Goal: Transaction & Acquisition: Purchase product/service

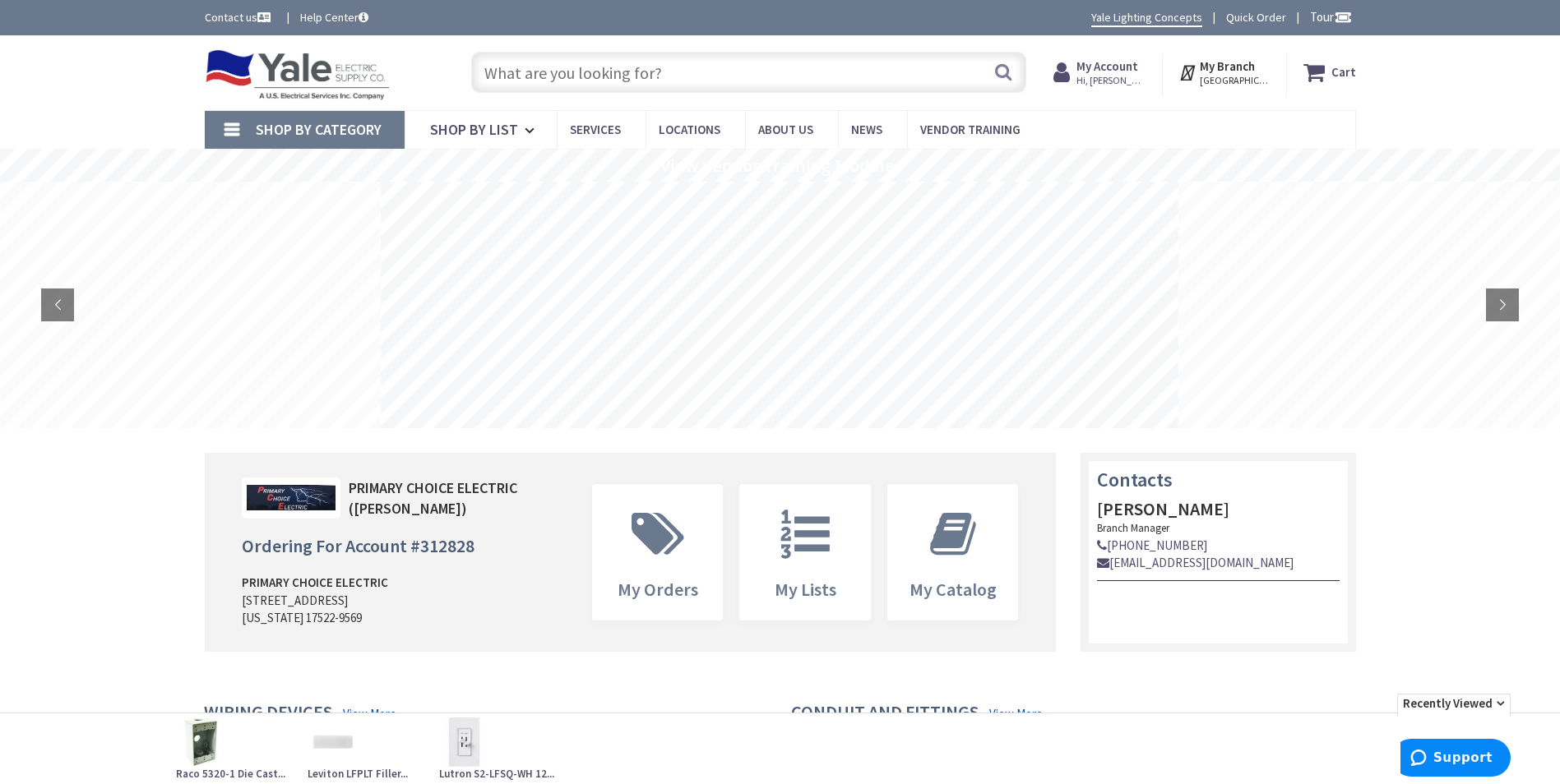
click at [671, 64] on input "text" at bounding box center [749, 72] width 555 height 41
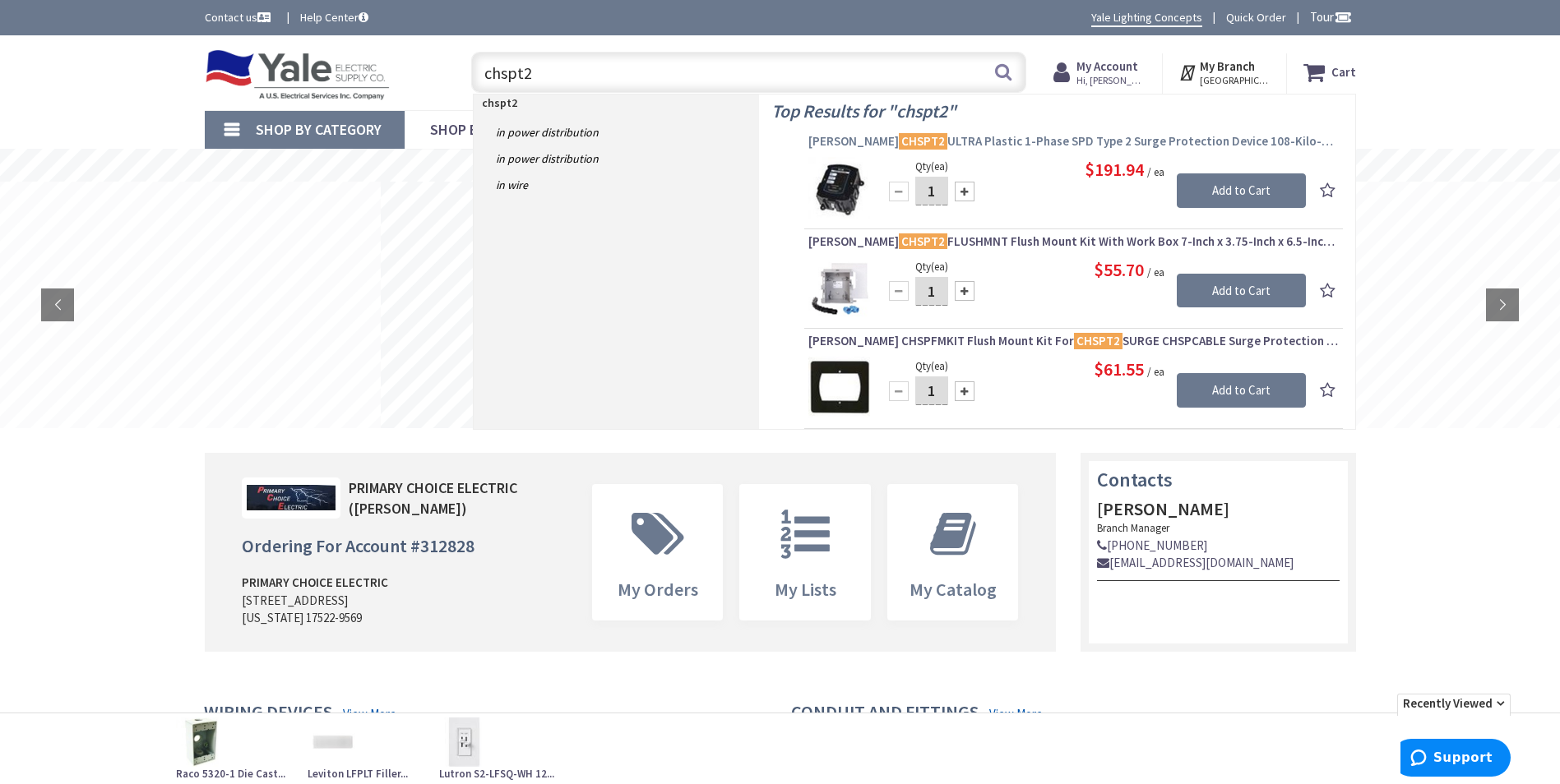
type input "chspt2"
click at [1073, 142] on span "Eaton CHSPT2 ULTRA Plastic 1-Phase SPD Type 2 Surge Protection Device 108-Kilo-…" at bounding box center [1073, 141] width 530 height 16
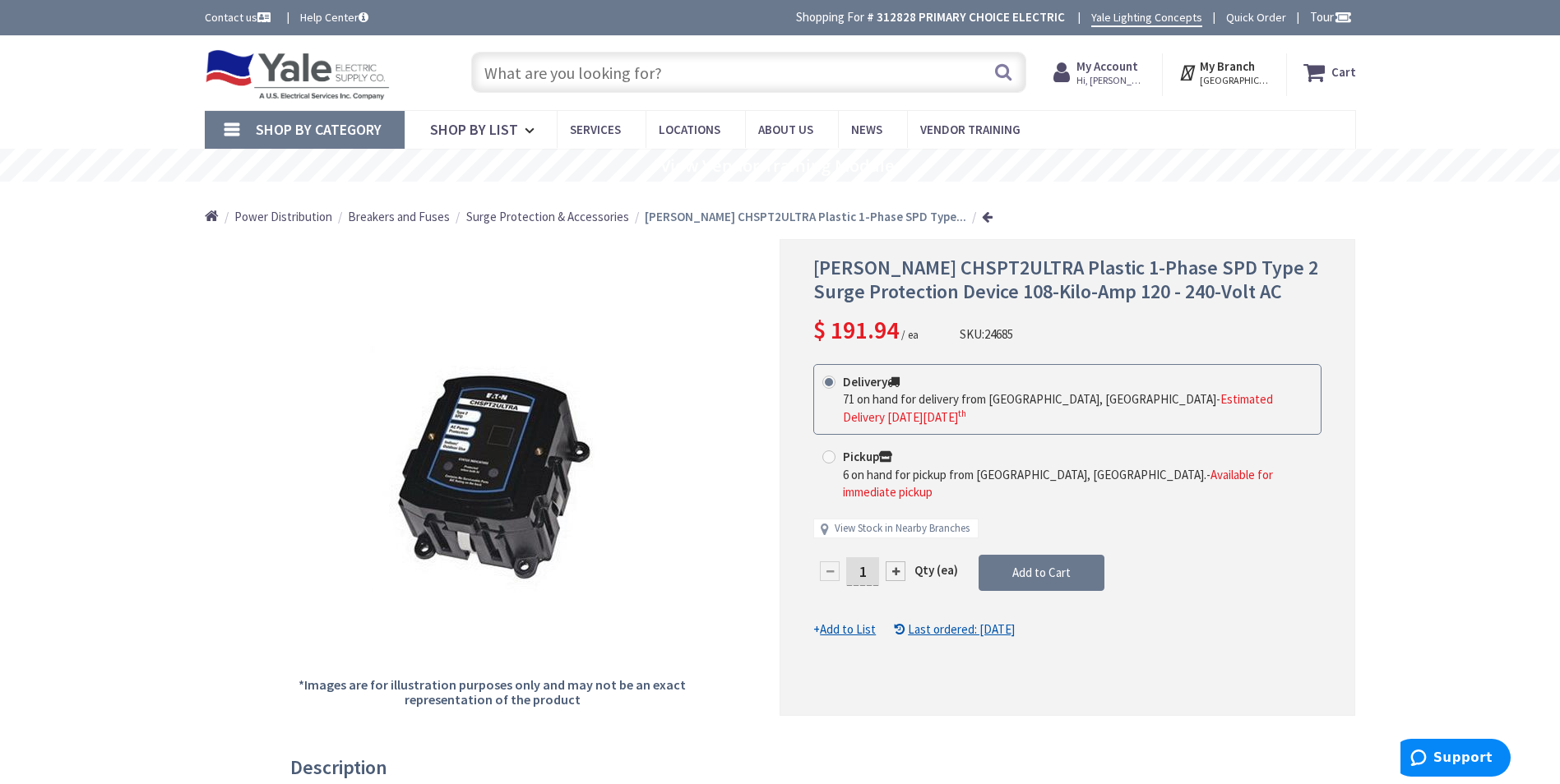
click at [864, 557] on input "1" at bounding box center [862, 572] width 33 height 29
type input "21"
click at [1047, 545] on form "This product is Discontinued Delivery 71 on hand for delivery from Cranbury, NJ…" at bounding box center [1067, 501] width 508 height 275
click at [1032, 555] on button "Add to Cart" at bounding box center [1041, 573] width 126 height 36
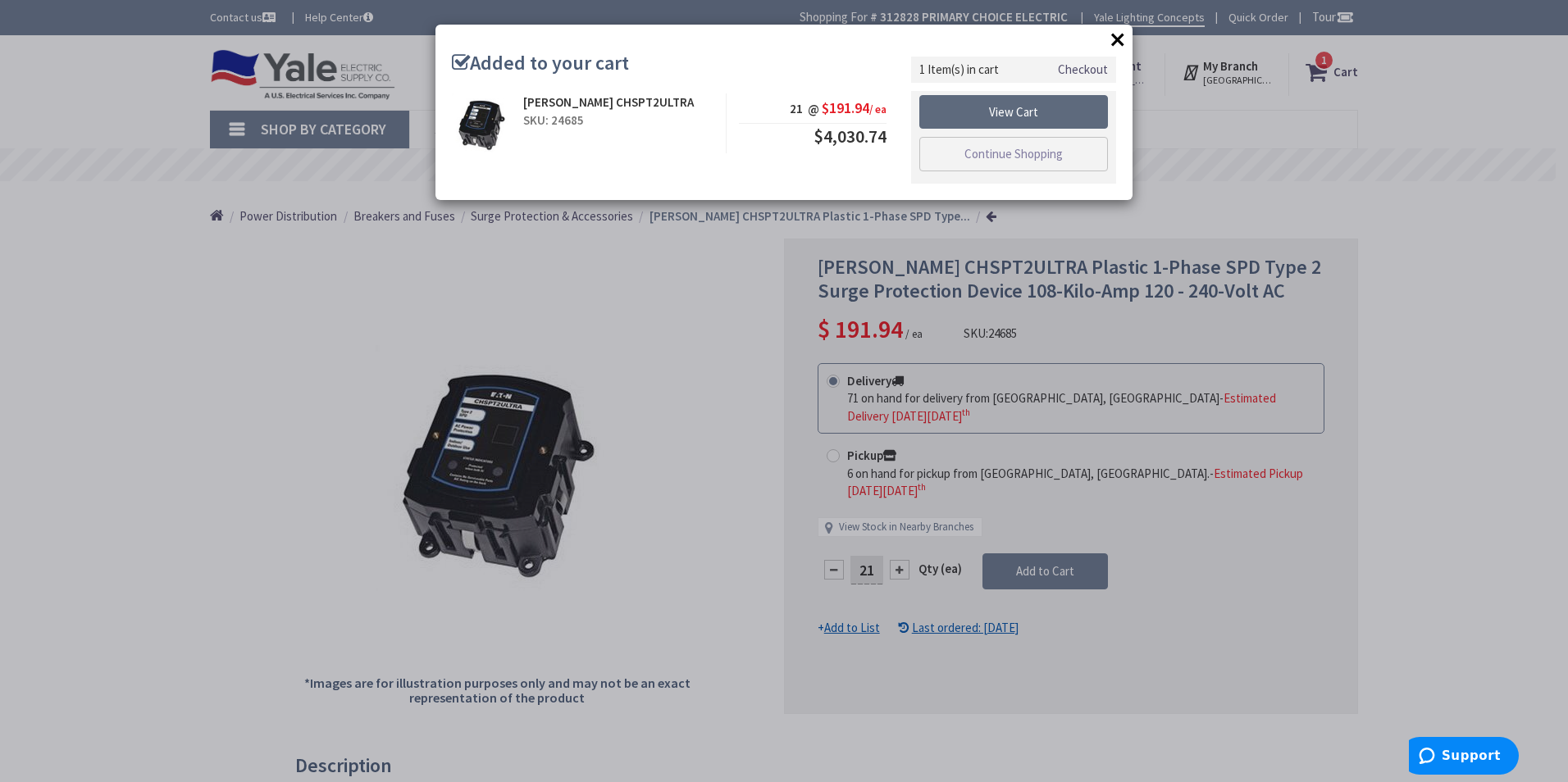
click at [1059, 107] on link "View Cart" at bounding box center [1013, 112] width 189 height 35
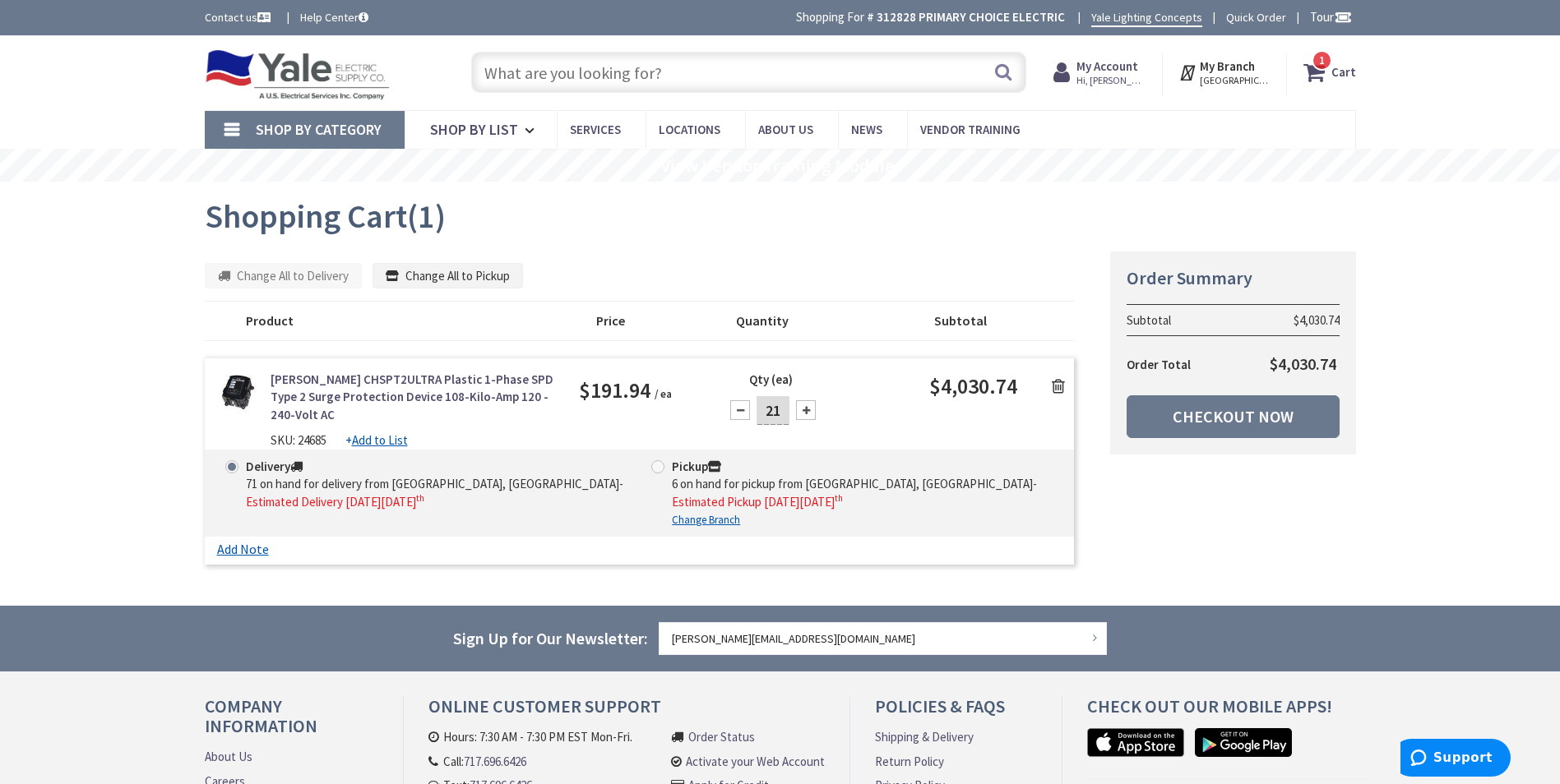
click at [659, 463] on span at bounding box center [658, 468] width 14 height 14
click at [659, 463] on input "Pickup 6 on hand for pickup from Lancaster, Pa - Estimated Pickup on Friday, Se…" at bounding box center [660, 467] width 11 height 11
radio input "true"
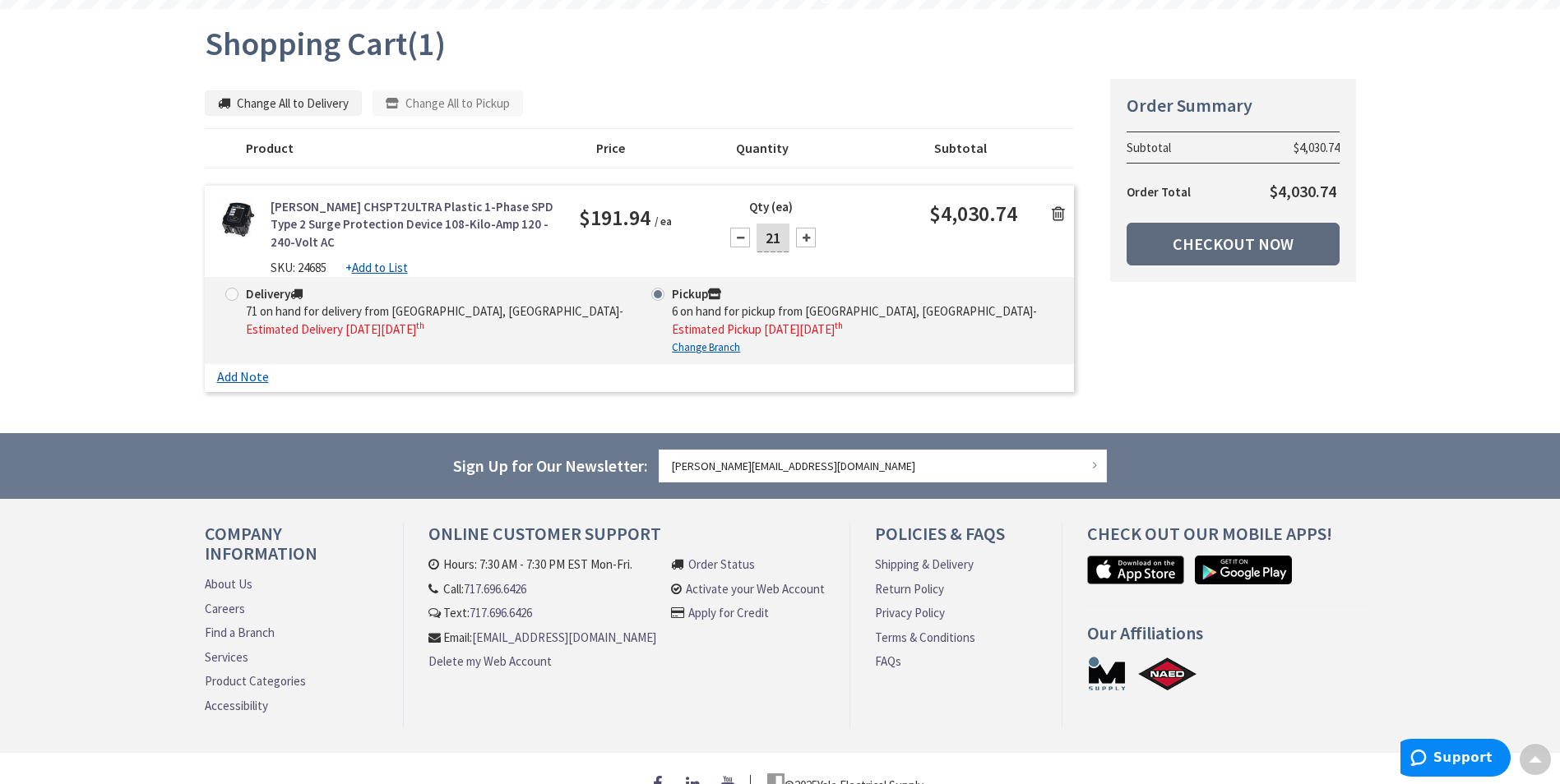
click at [1245, 254] on link "Checkout Now" at bounding box center [1232, 244] width 213 height 42
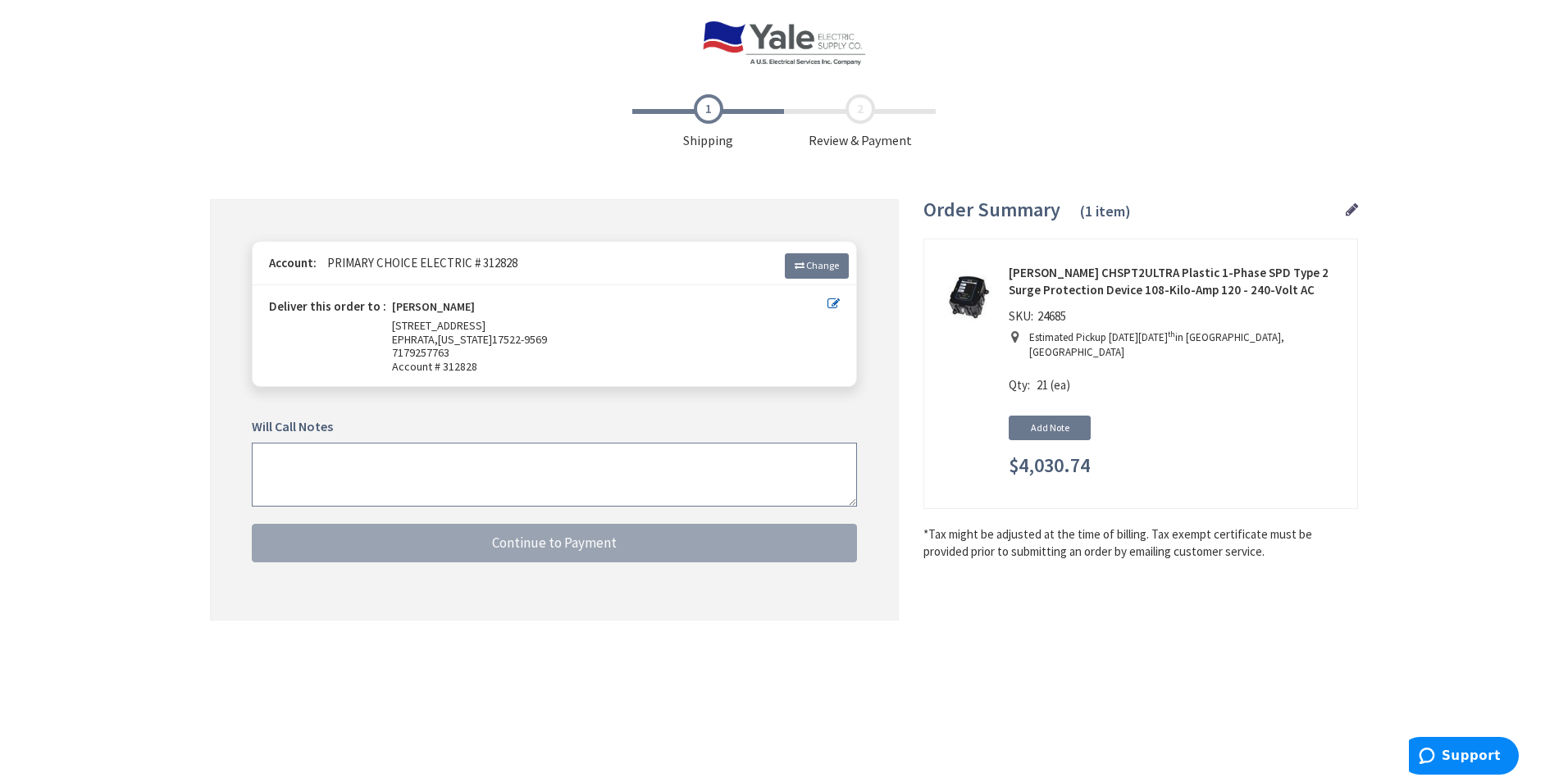
click at [524, 465] on textarea at bounding box center [553, 475] width 605 height 64
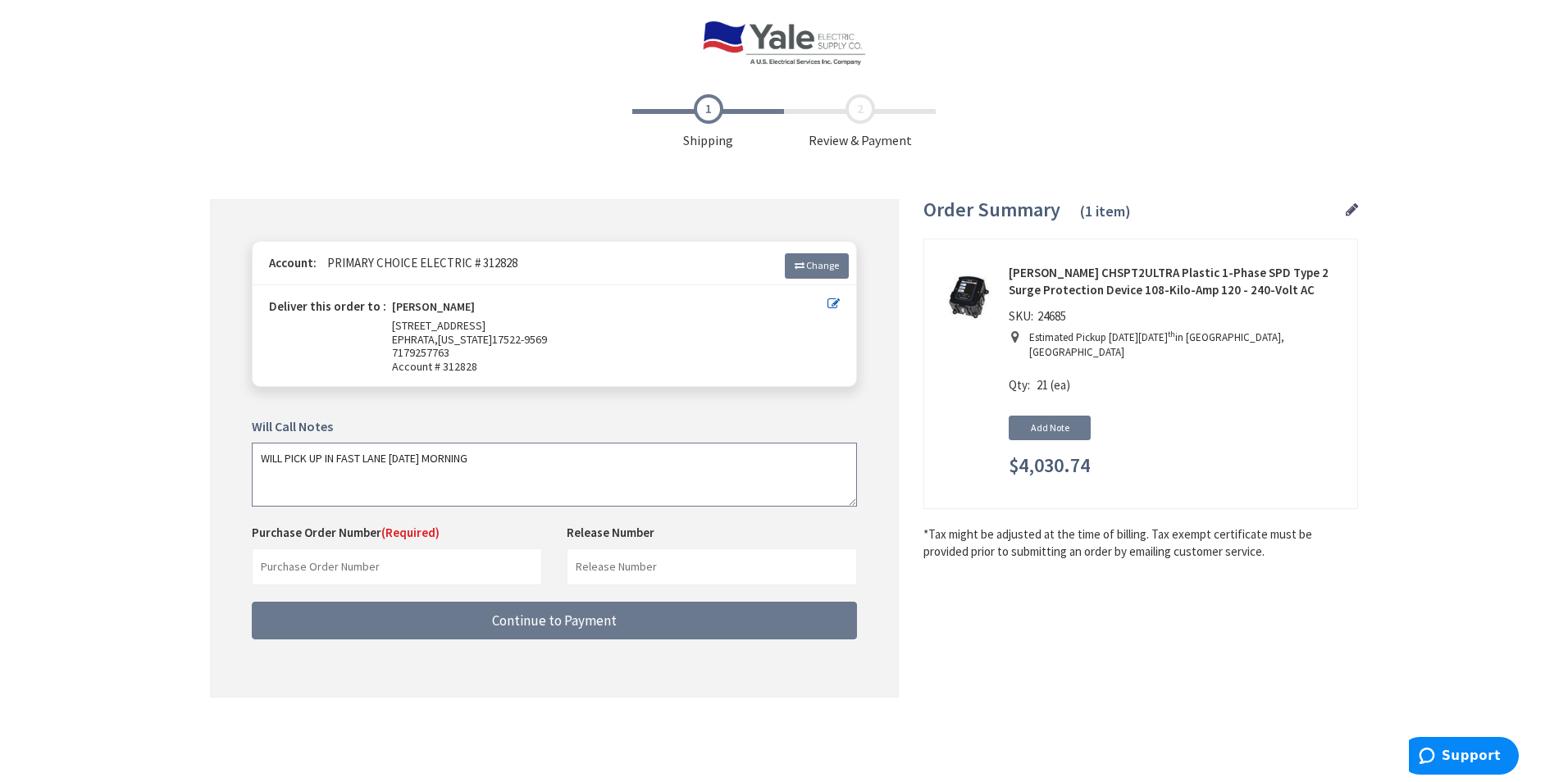
type textarea "WILL PICK UP IN FAST LANE [DATE] MORNING"
drag, startPoint x: 459, startPoint y: 564, endPoint x: 321, endPoint y: 545, distance: 139.3
click at [457, 564] on input "text" at bounding box center [396, 567] width 290 height 37
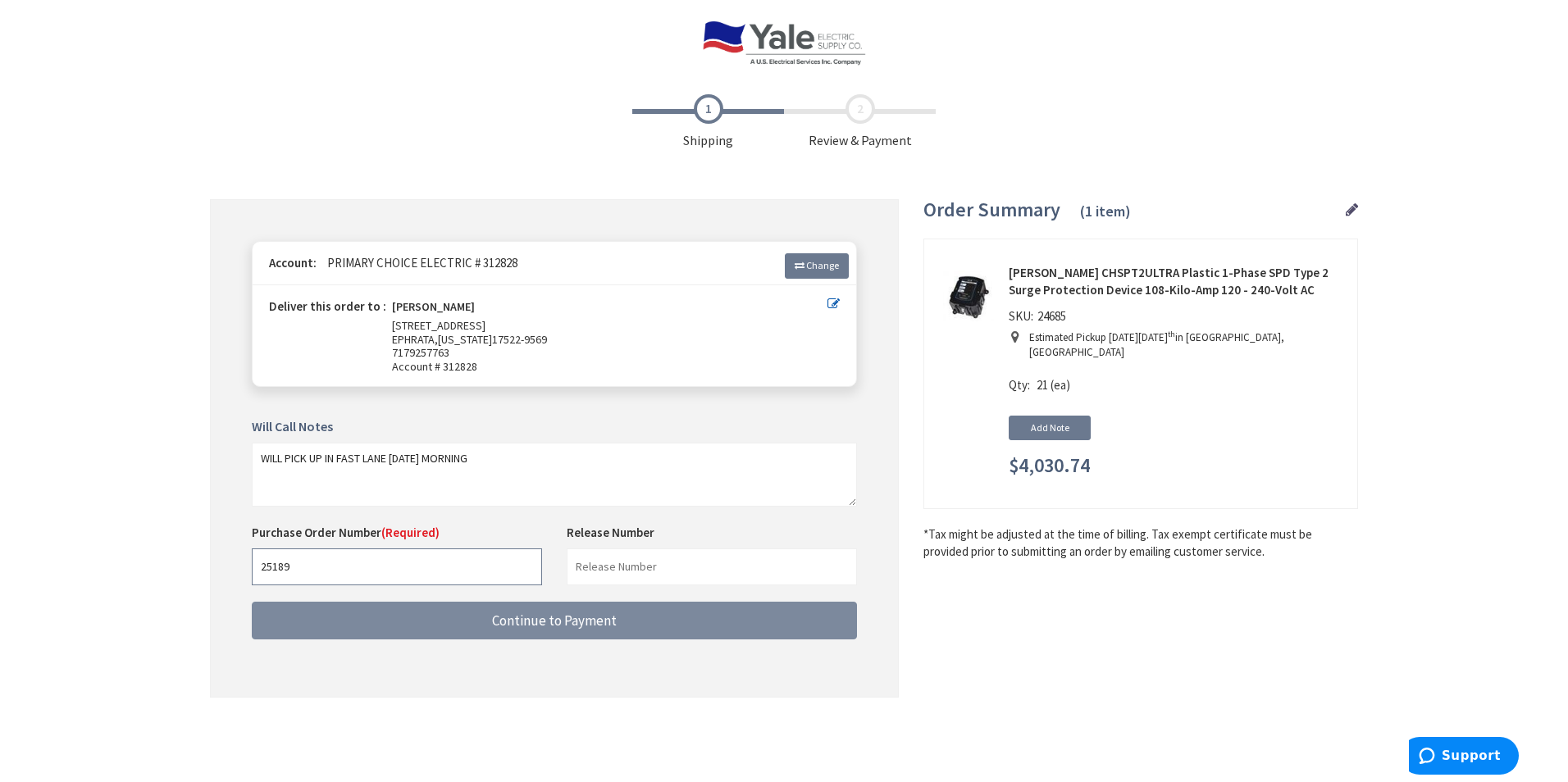
type input "25189"
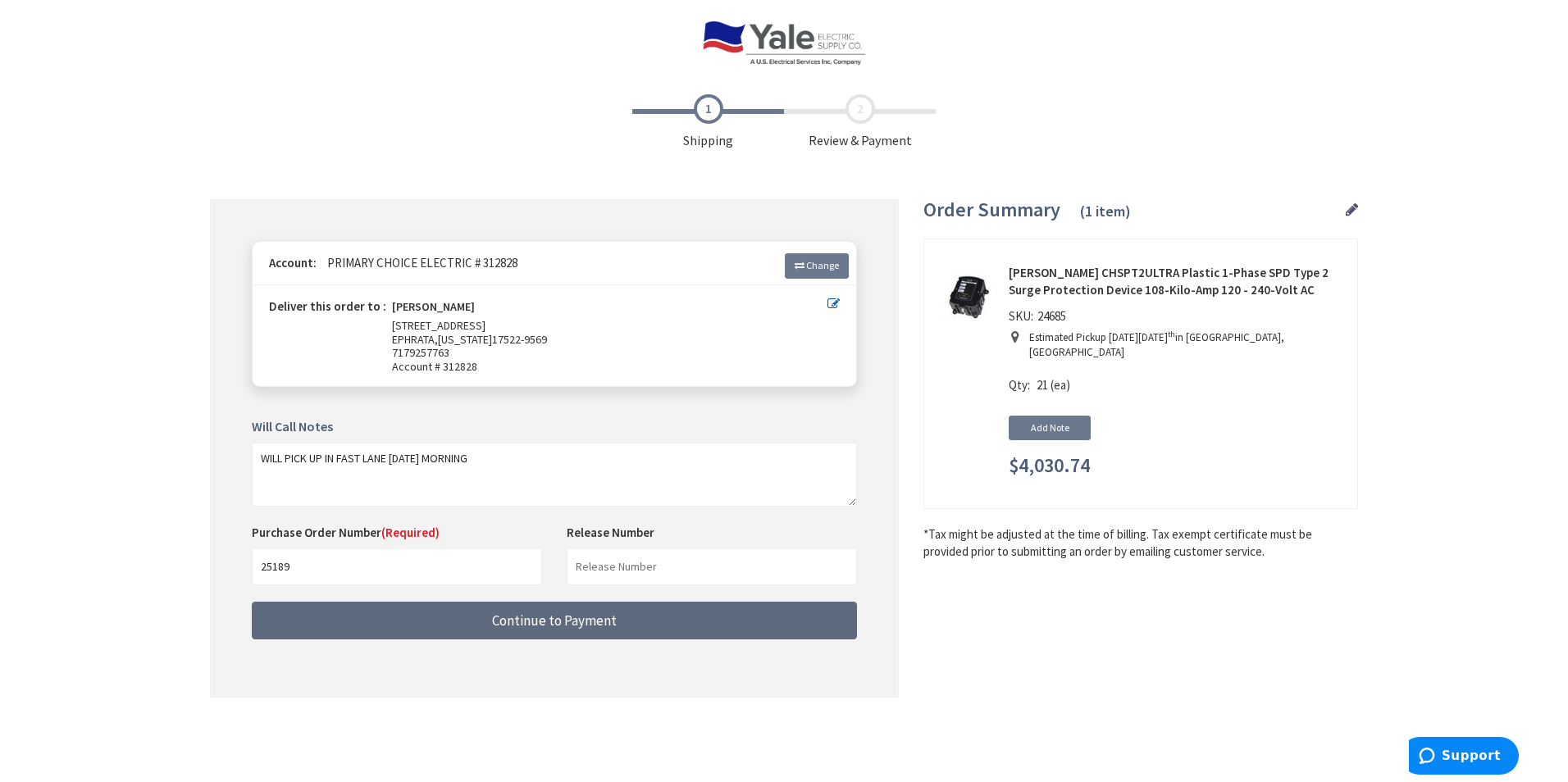
click at [603, 625] on span "Continue to Payment" at bounding box center [553, 620] width 124 height 18
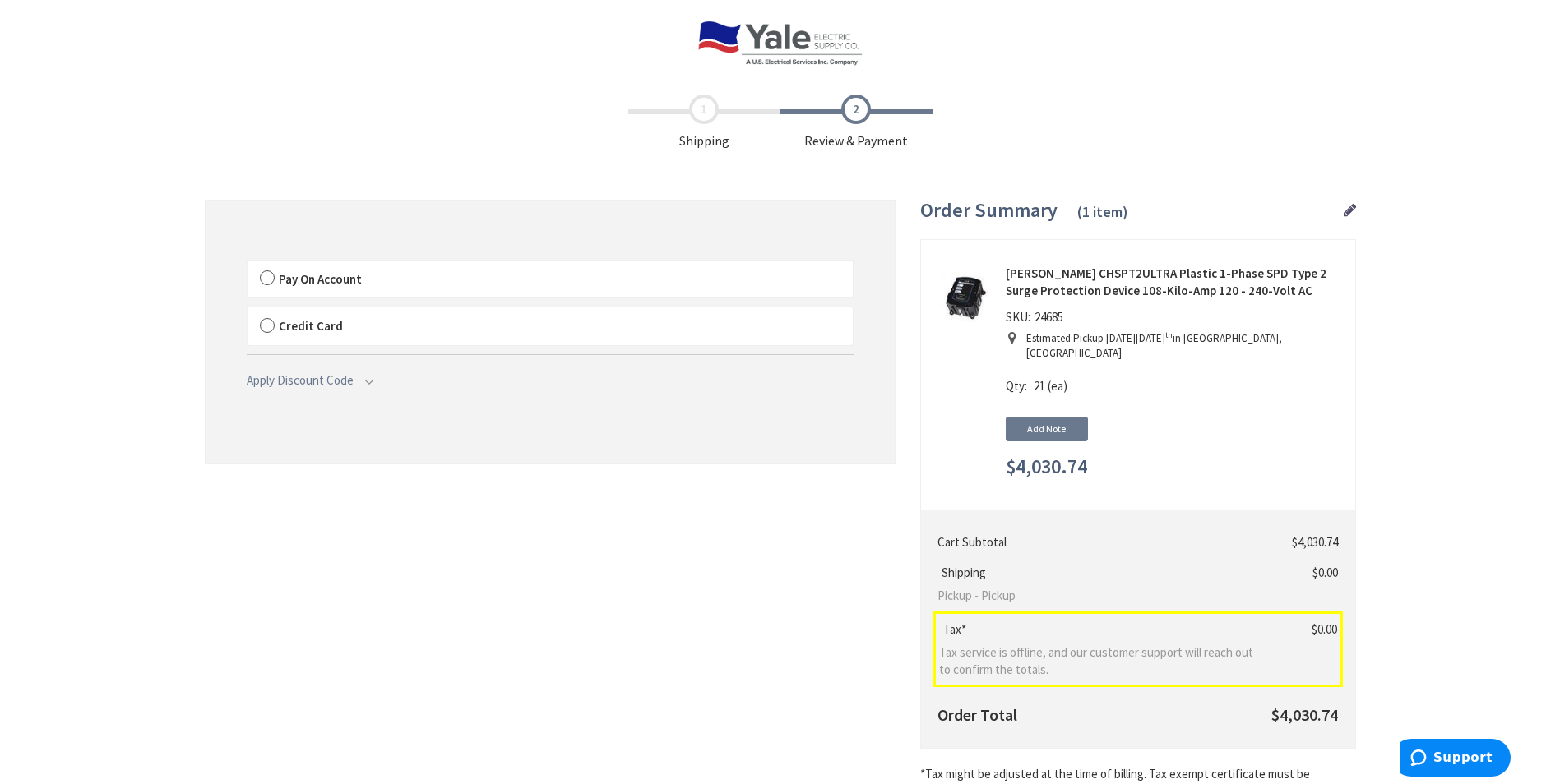
click at [267, 277] on label "Pay On Account" at bounding box center [550, 279] width 605 height 38
click at [248, 264] on input "Pay On Account" at bounding box center [248, 264] width 0 height 0
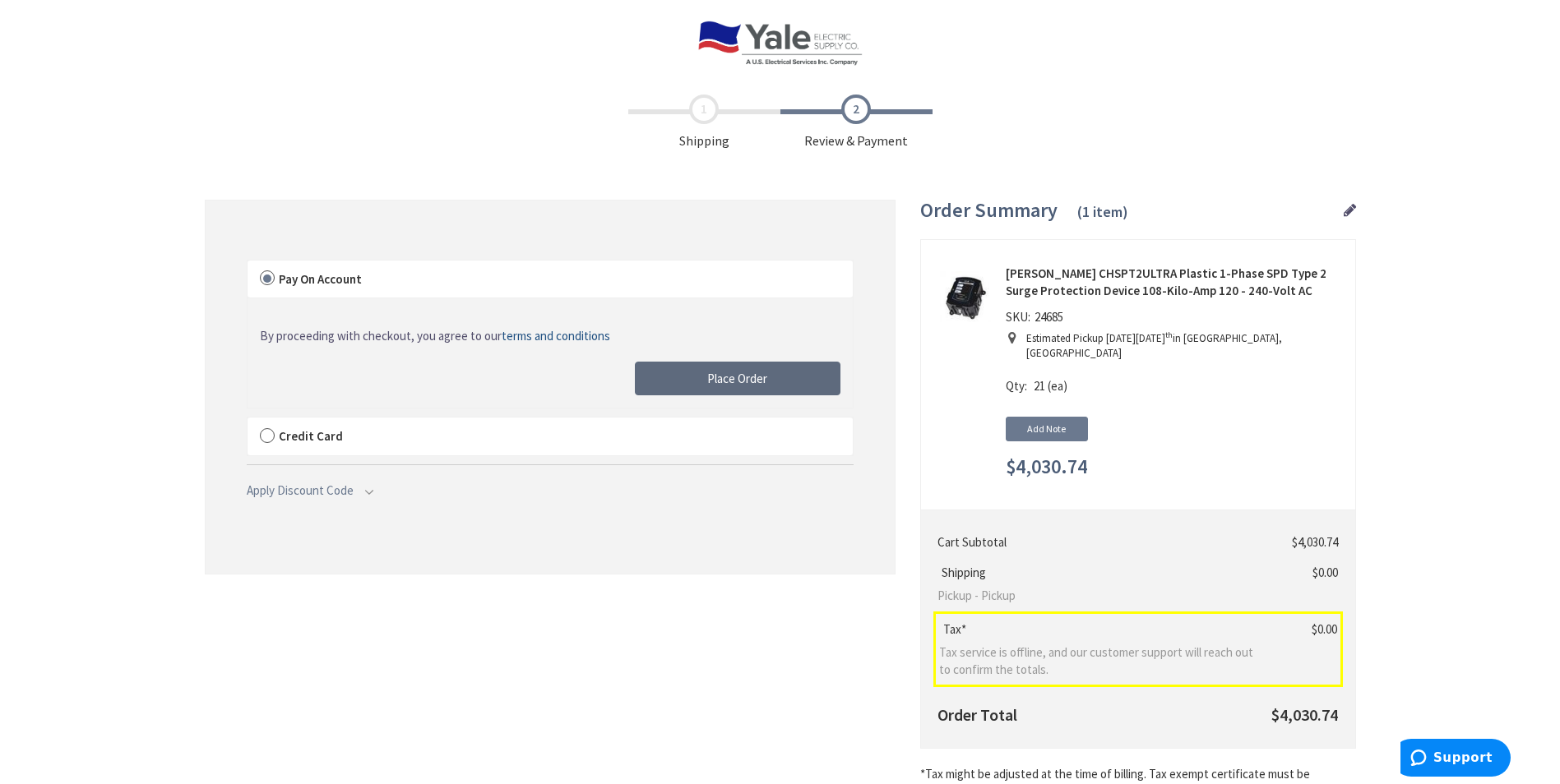
drag, startPoint x: 767, startPoint y: 384, endPoint x: 689, endPoint y: 620, distance: 248.6
click at [767, 383] on button "Place Order" at bounding box center [738, 378] width 205 height 35
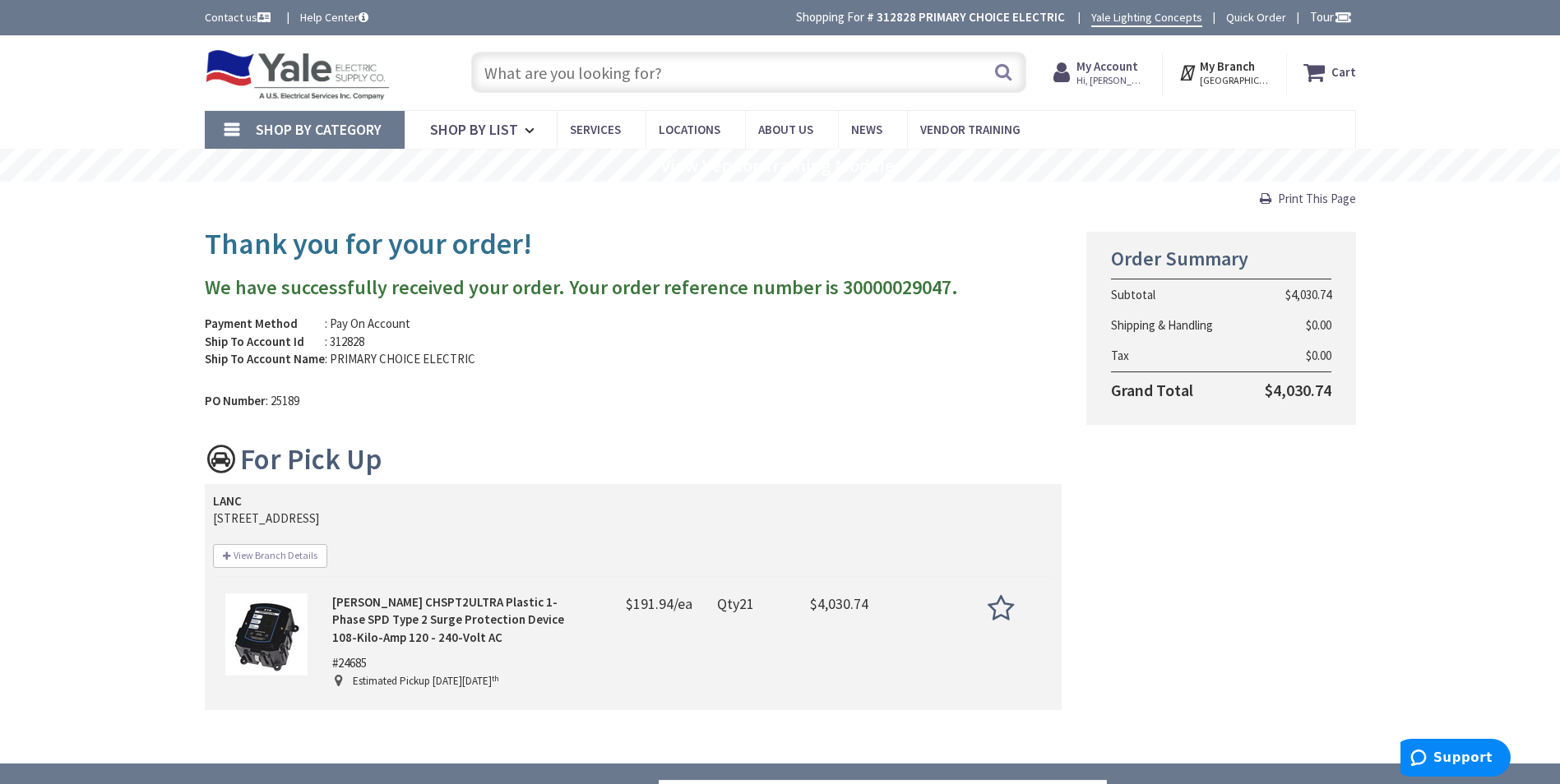
click at [591, 73] on input "text" at bounding box center [749, 72] width 555 height 41
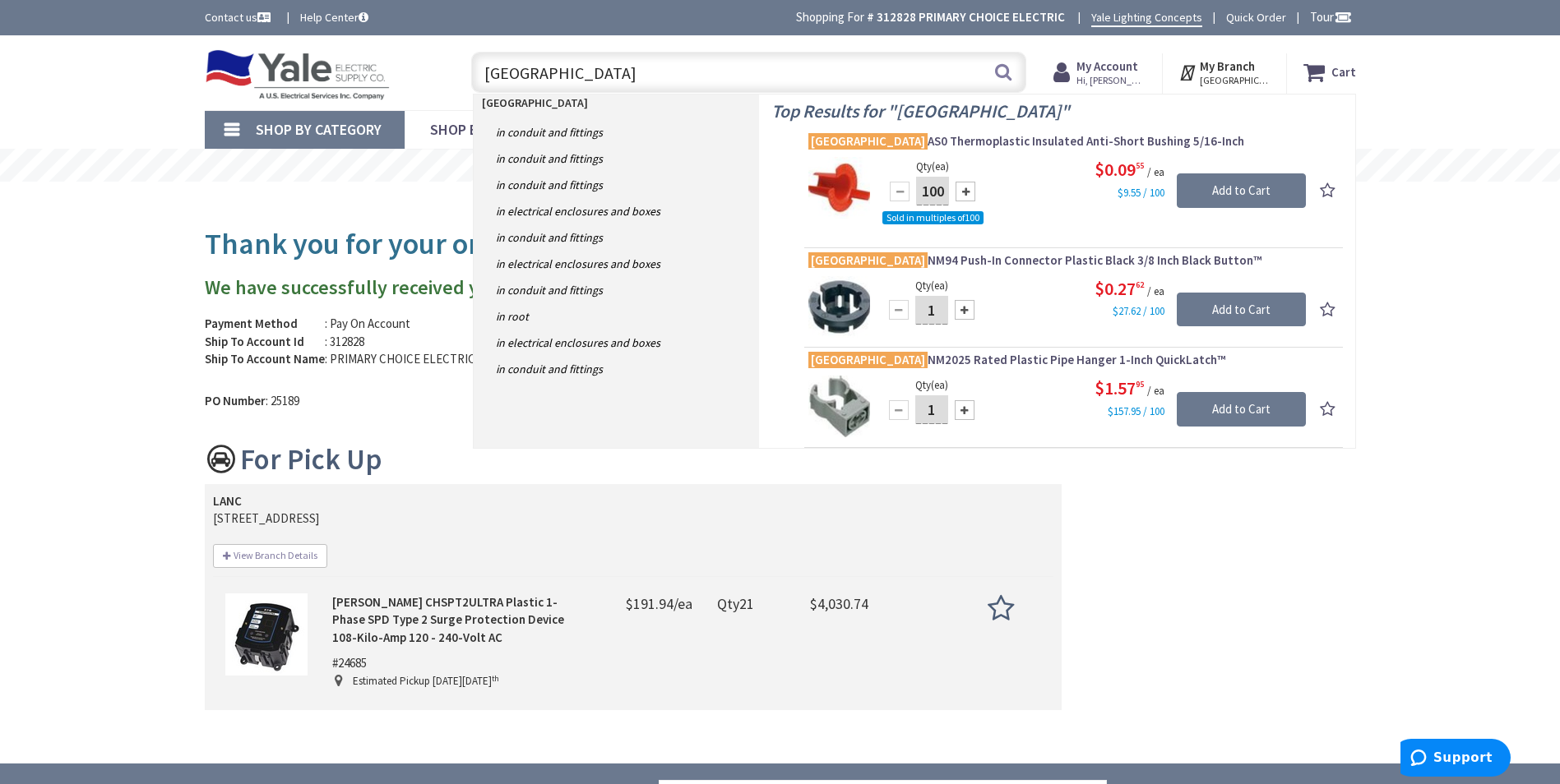
type input "ARLINGTON 5"
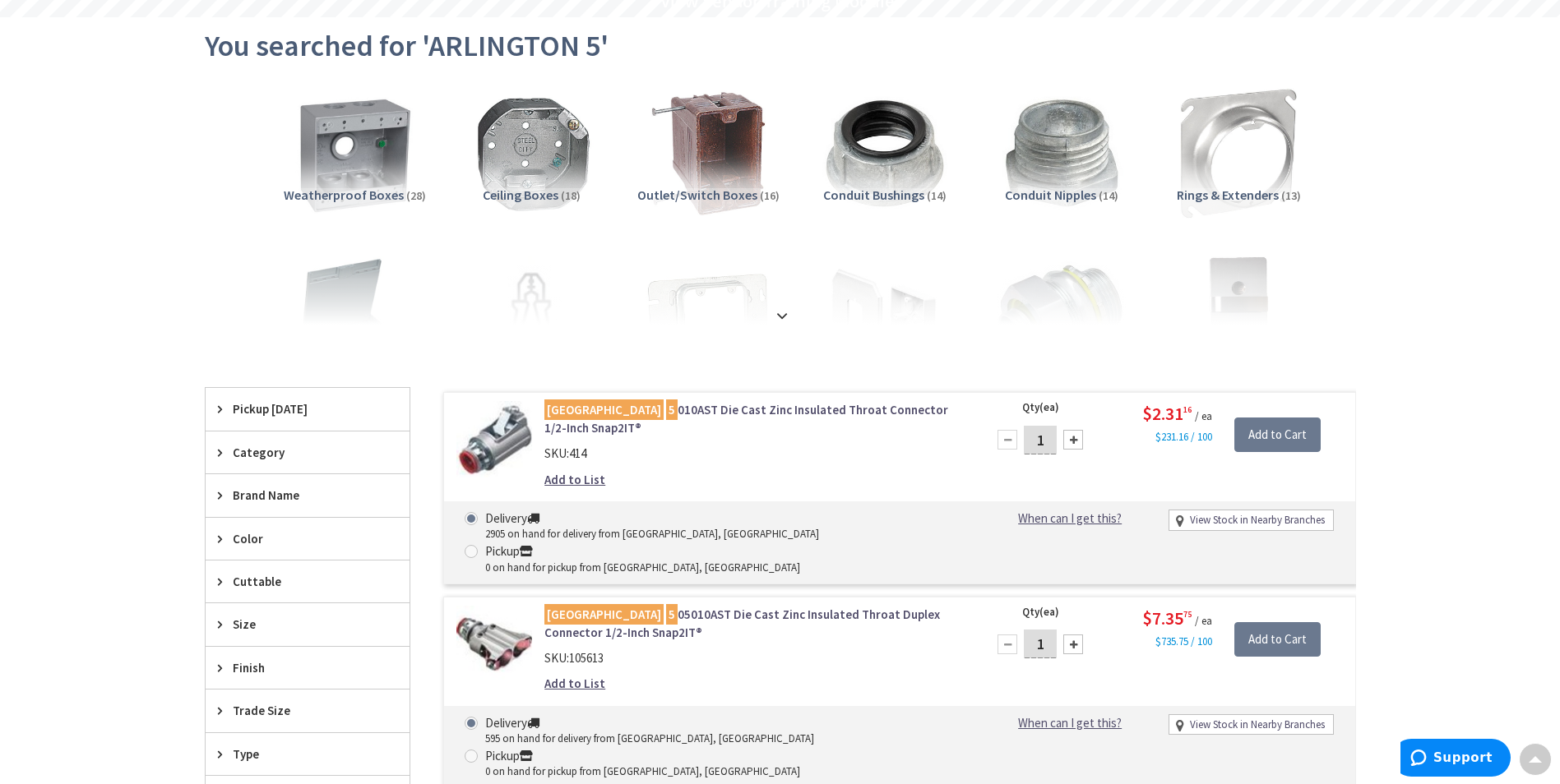
scroll to position [247, 0]
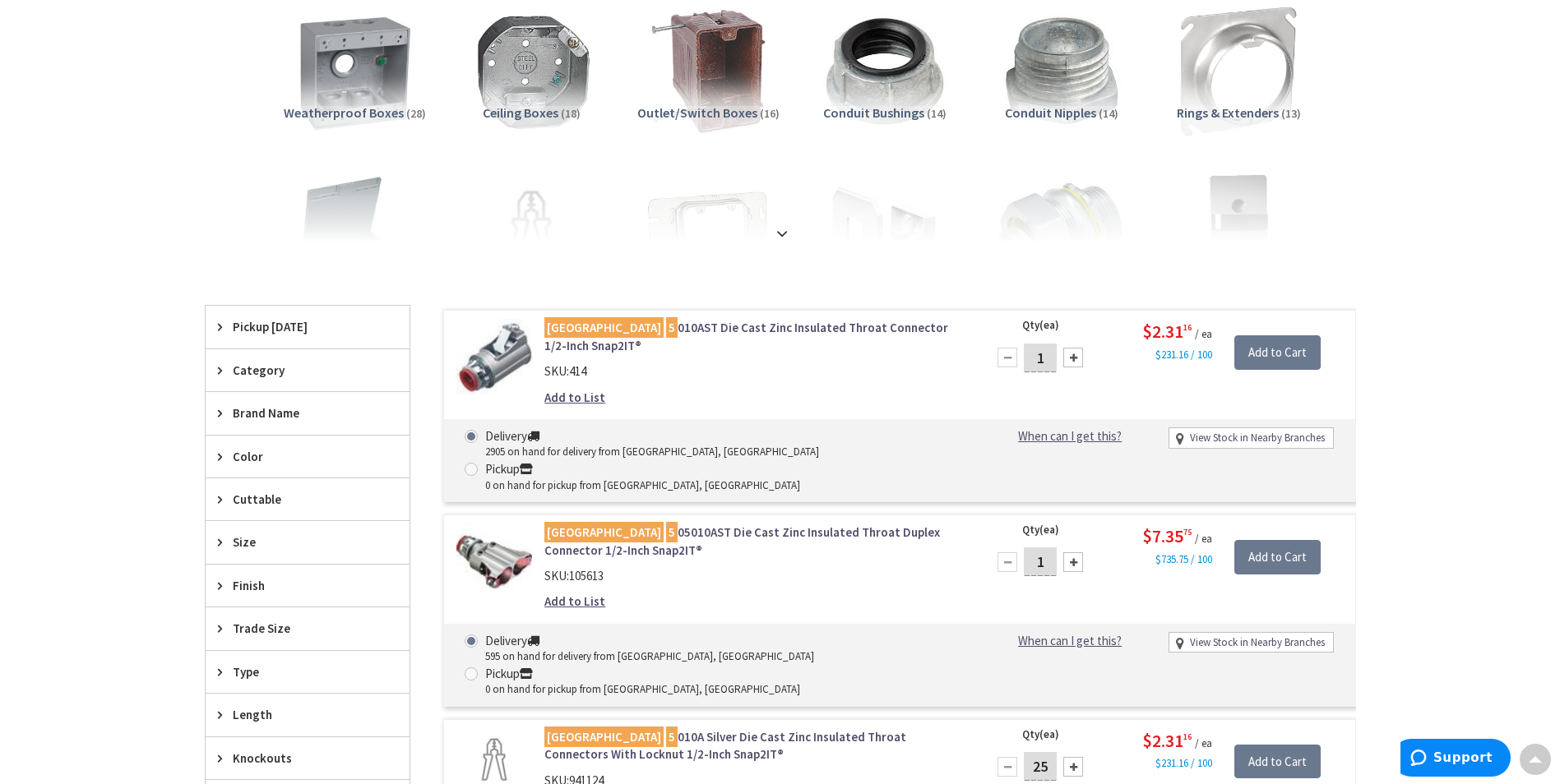
click at [784, 238] on strong at bounding box center [782, 233] width 20 height 18
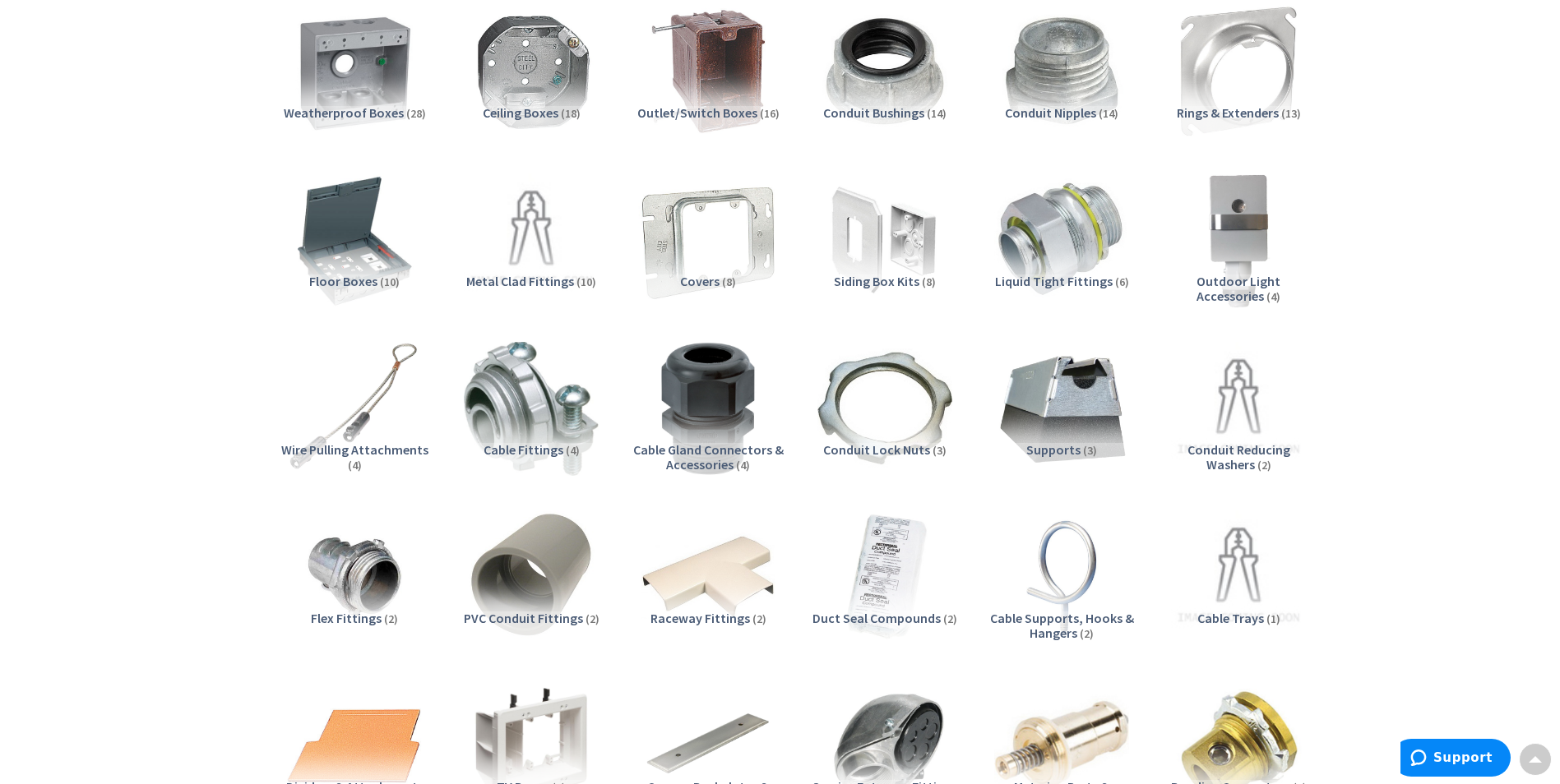
click at [735, 270] on img at bounding box center [707, 239] width 149 height 148
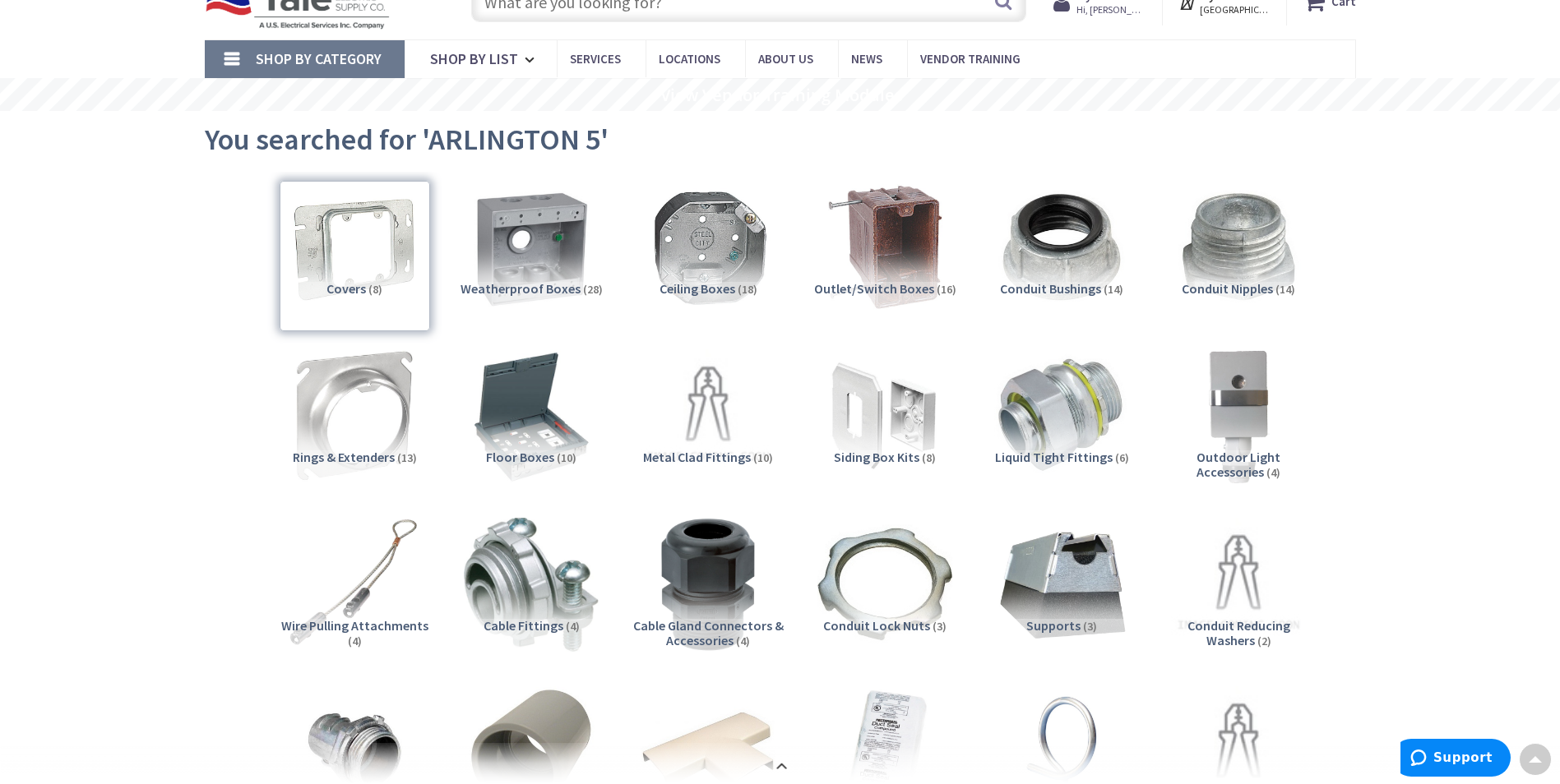
scroll to position [0, 0]
